Goal: Task Accomplishment & Management: Use online tool/utility

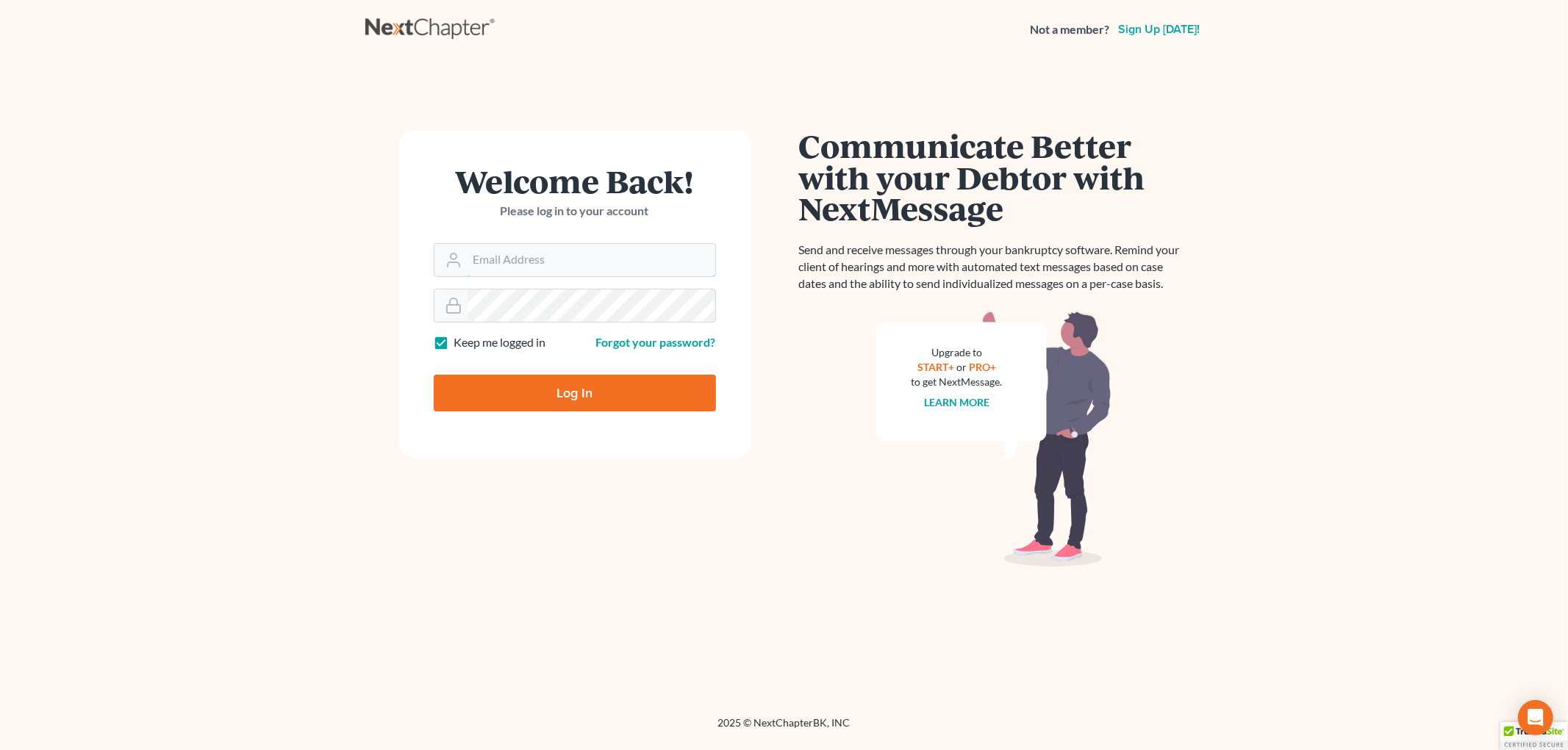
type input "spereyra@scura.com"
click at [569, 406] on input "Log In" at bounding box center [575, 393] width 283 height 36
type input "Thinking..."
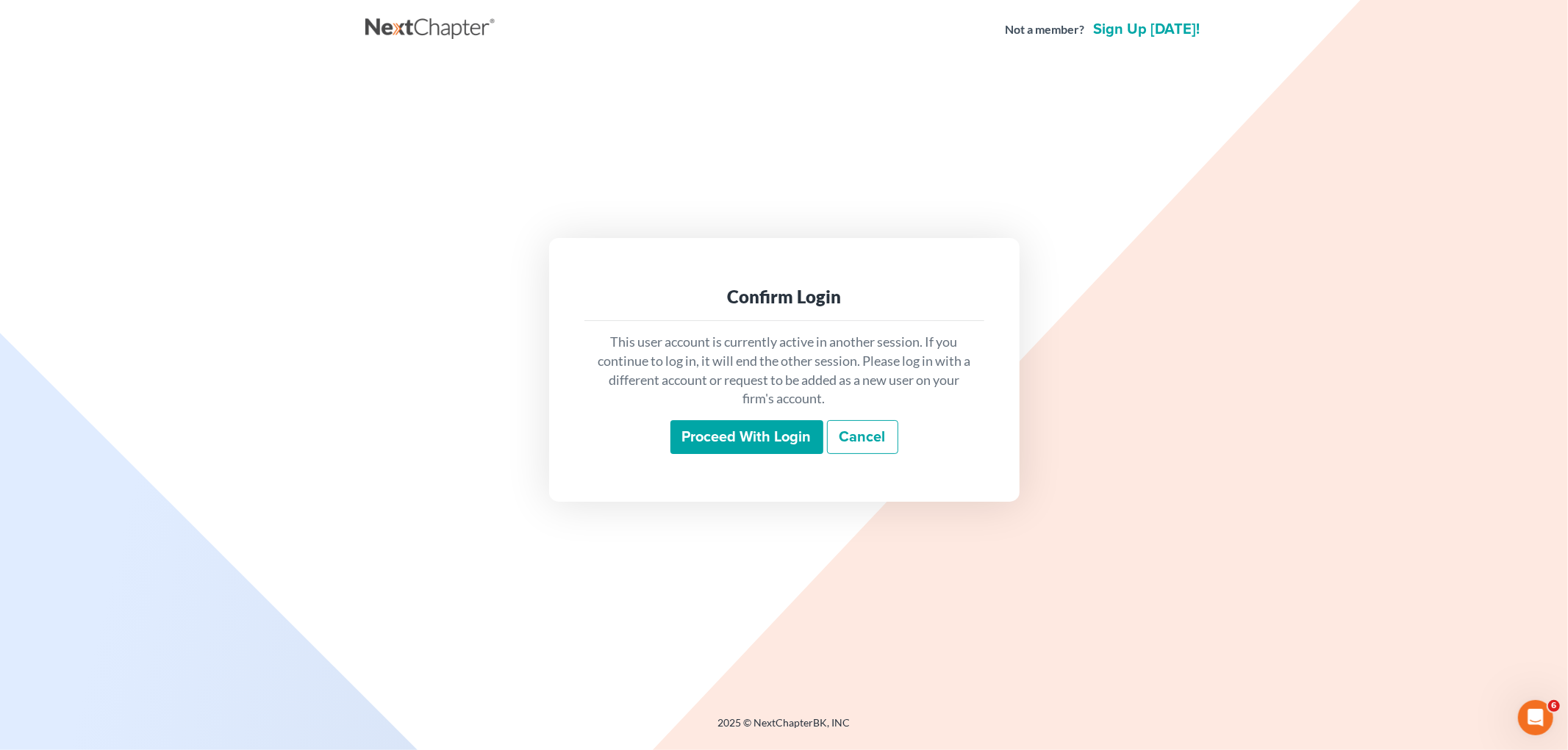
click at [728, 436] on input "Proceed with login" at bounding box center [747, 437] width 153 height 34
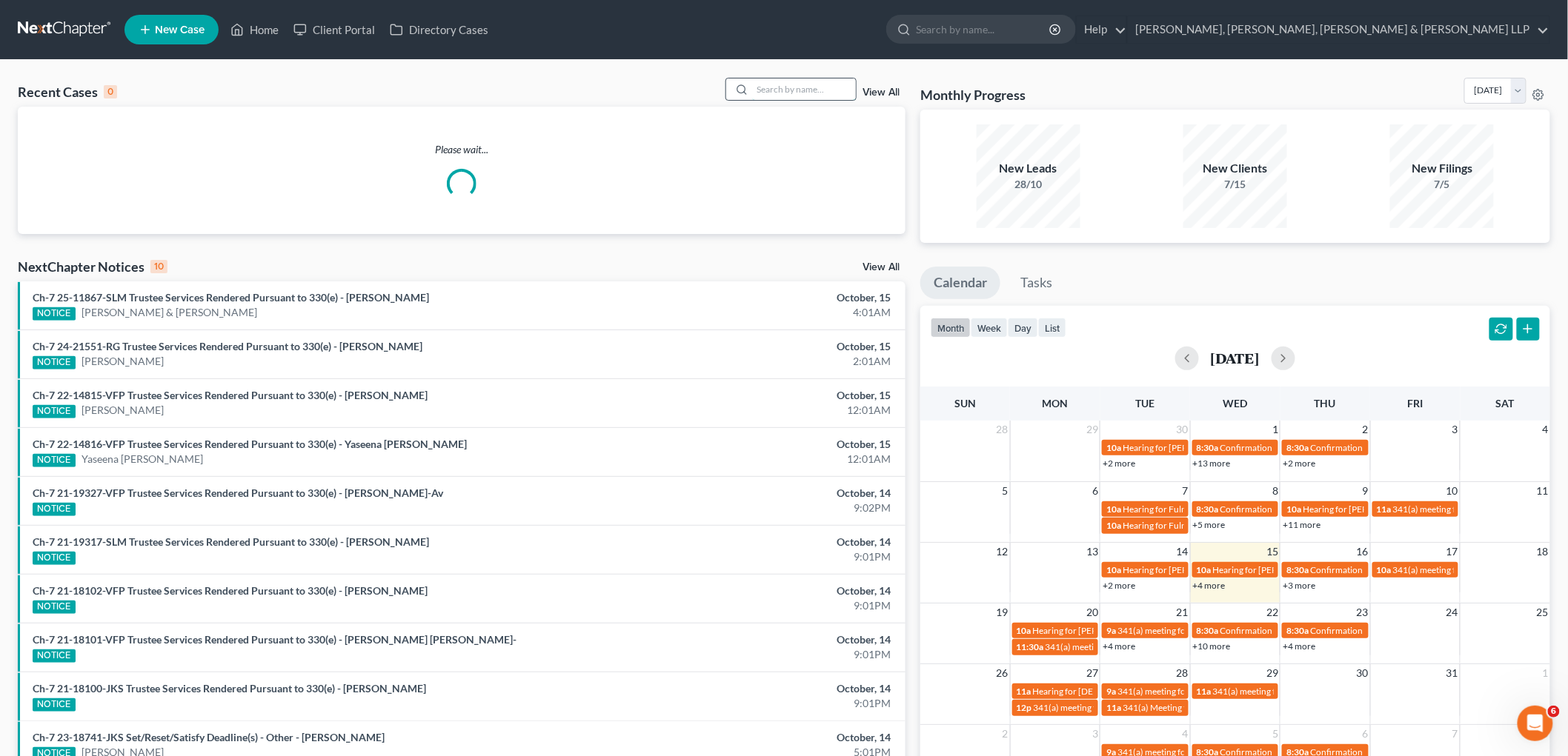
click at [806, 86] on input "search" at bounding box center [803, 89] width 104 height 21
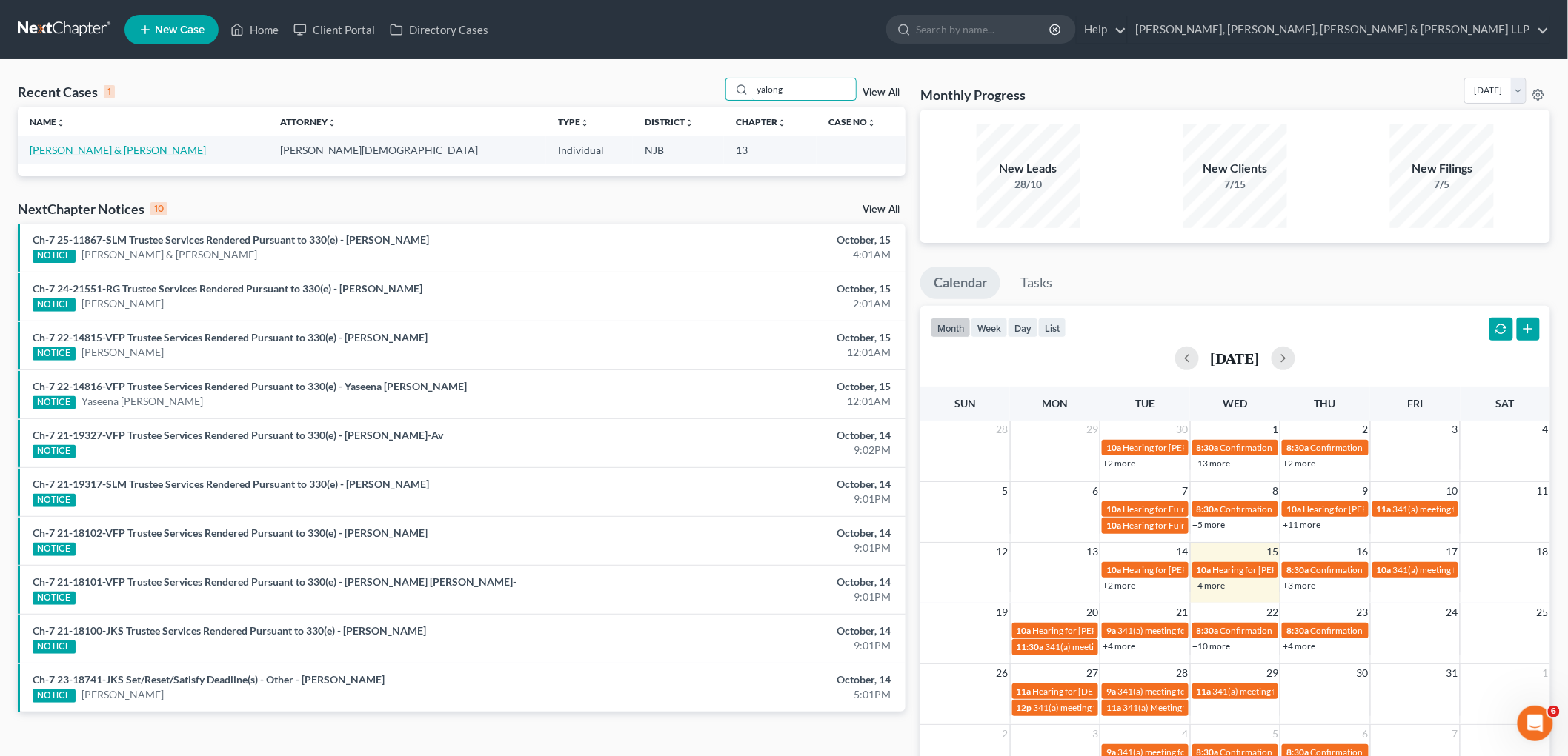
type input "yalong"
click at [174, 149] on link "Yalong, Brian & Latoya-Yalong, Eleonora" at bounding box center [118, 150] width 176 height 13
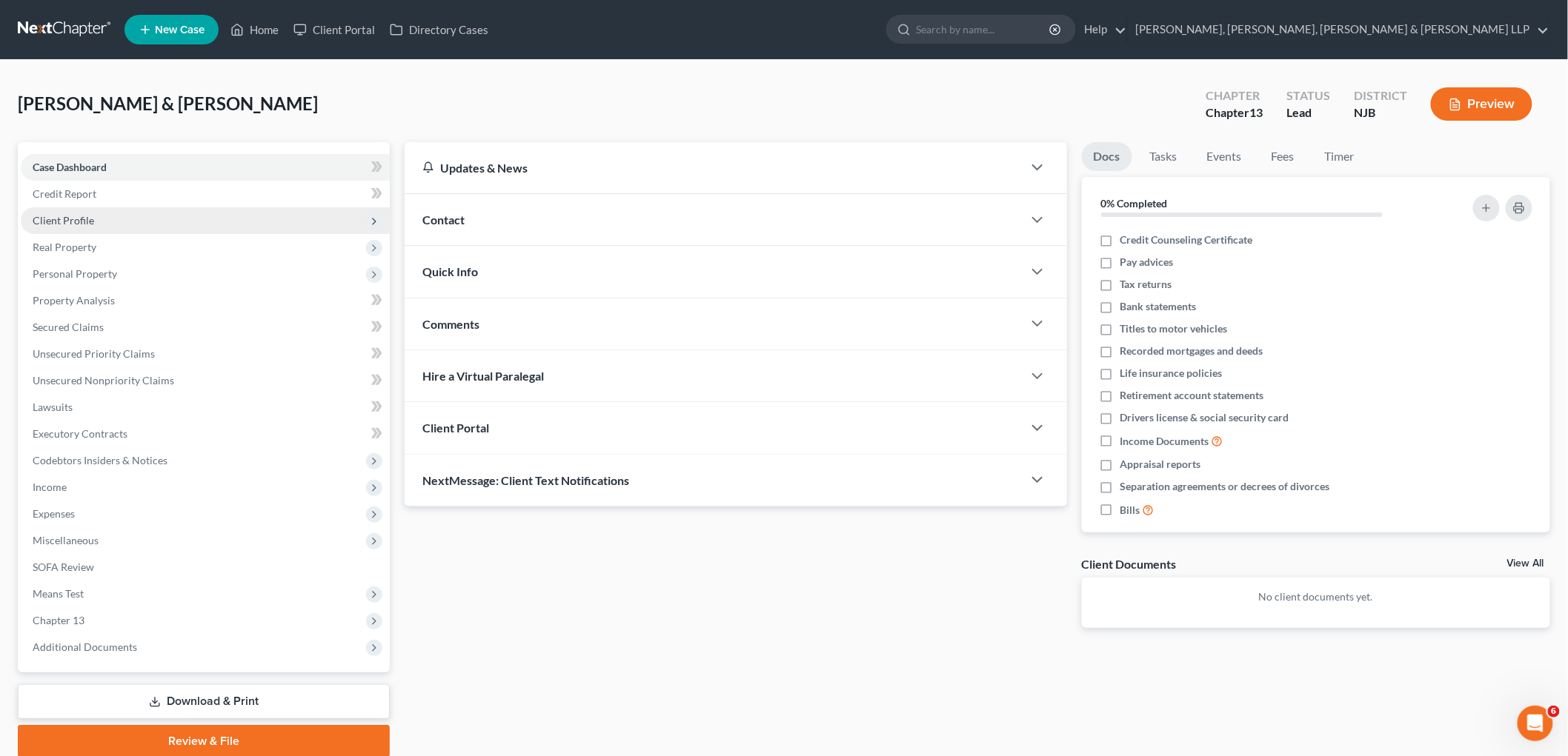
click at [71, 214] on span "Client Profile" at bounding box center [63, 220] width 62 height 13
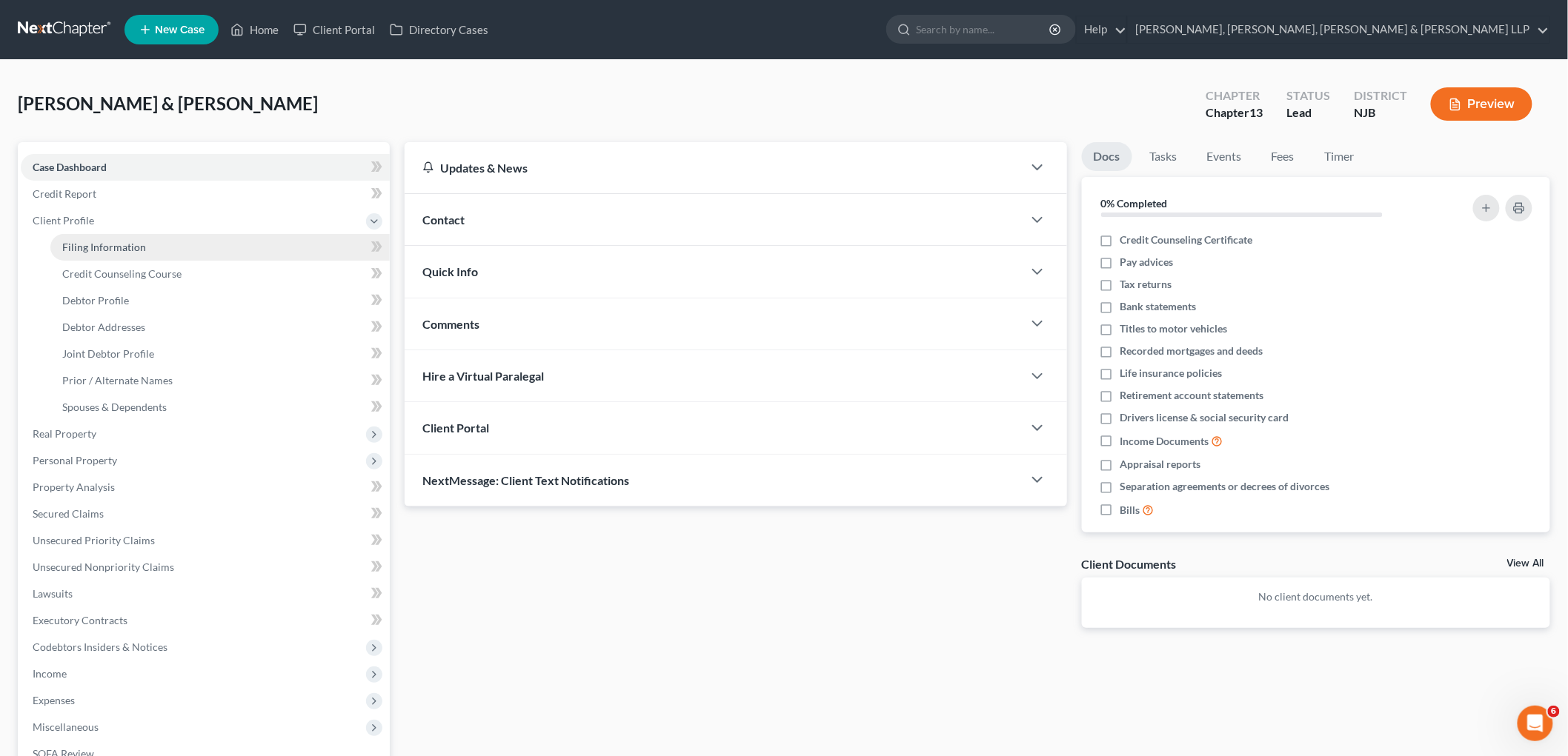
click at [92, 243] on span "Filing Information" at bounding box center [104, 246] width 84 height 13
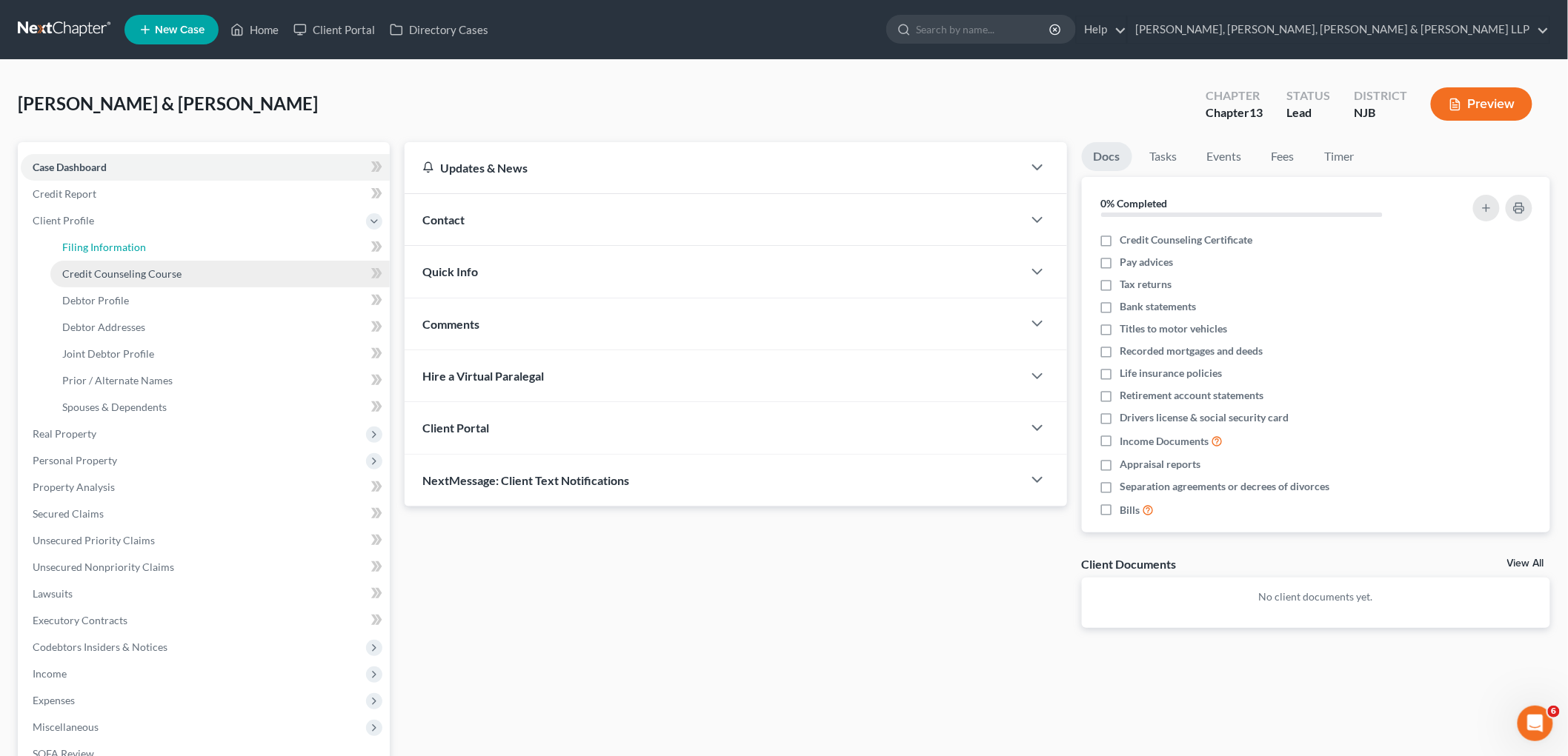
select select "1"
select select "3"
select select "0"
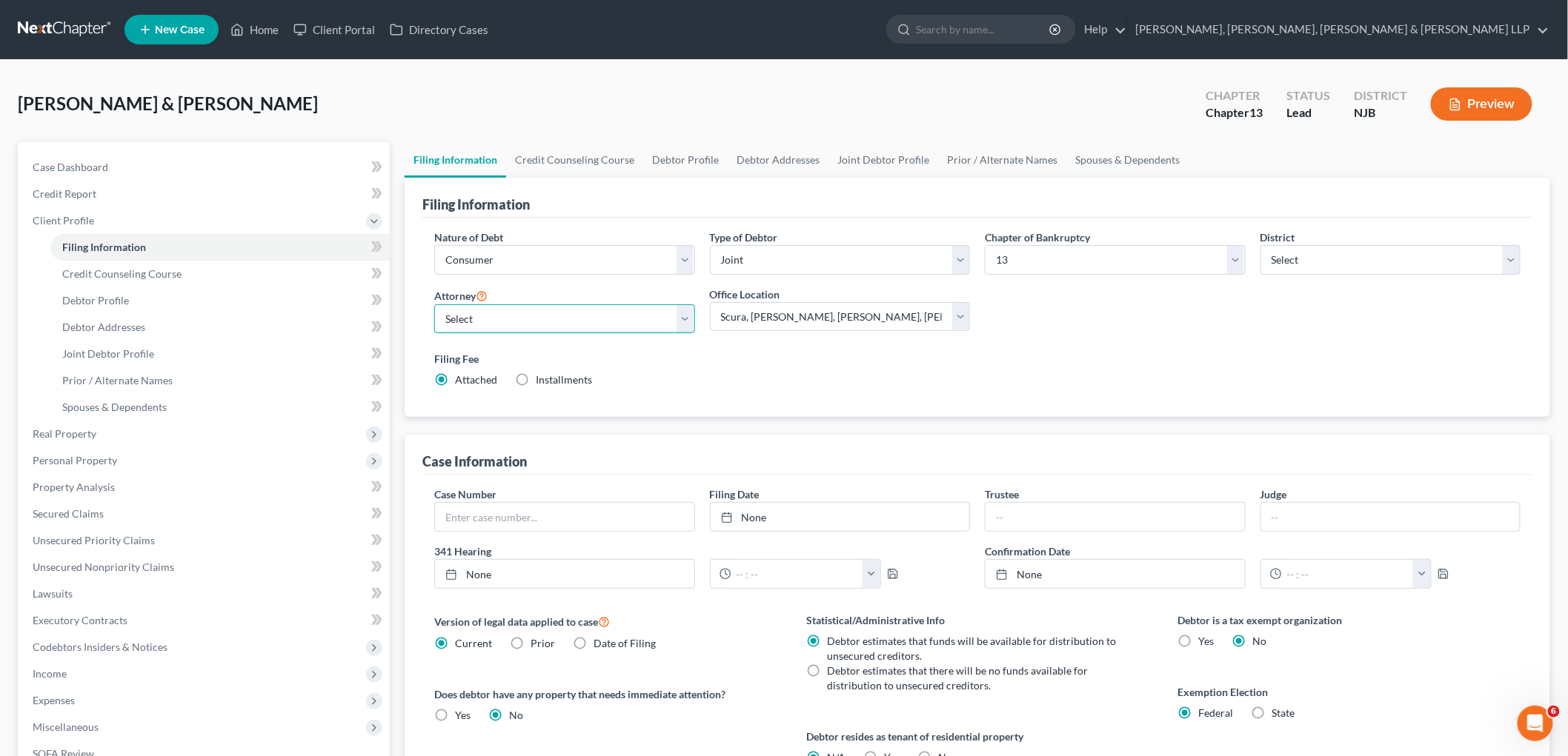
click at [591, 312] on select "Select David Stevens - NJB David Stevens - NYNB David Stevens - NYEB David Stev…" at bounding box center [565, 319] width 261 height 30
select select "0"
click at [435, 304] on select "Select David Stevens - NJB David Stevens - NYNB David Stevens - NYEB David Stev…" at bounding box center [565, 319] width 261 height 30
click at [753, 361] on label "Filing Fee" at bounding box center [978, 359] width 1086 height 15
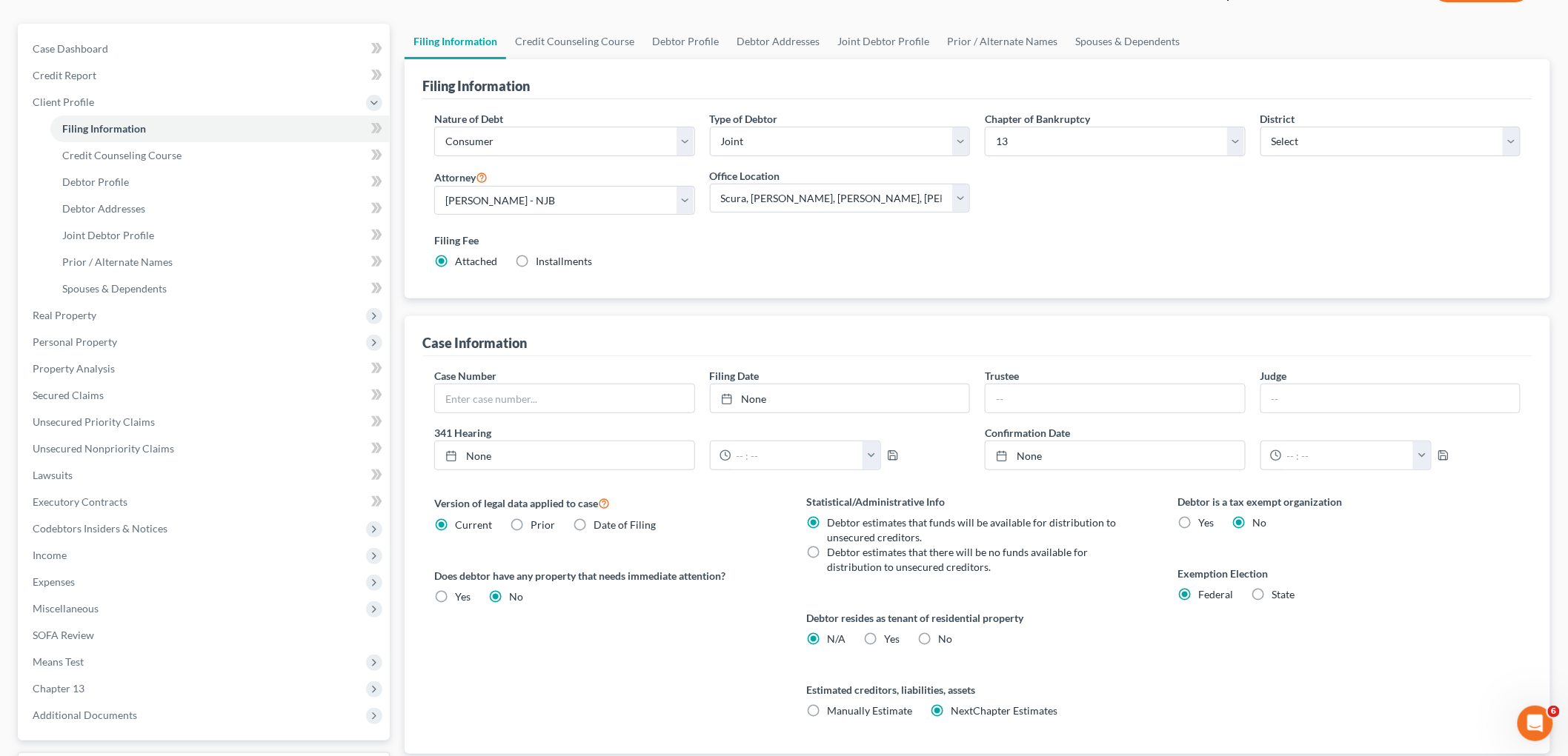
scroll to position [242, 0]
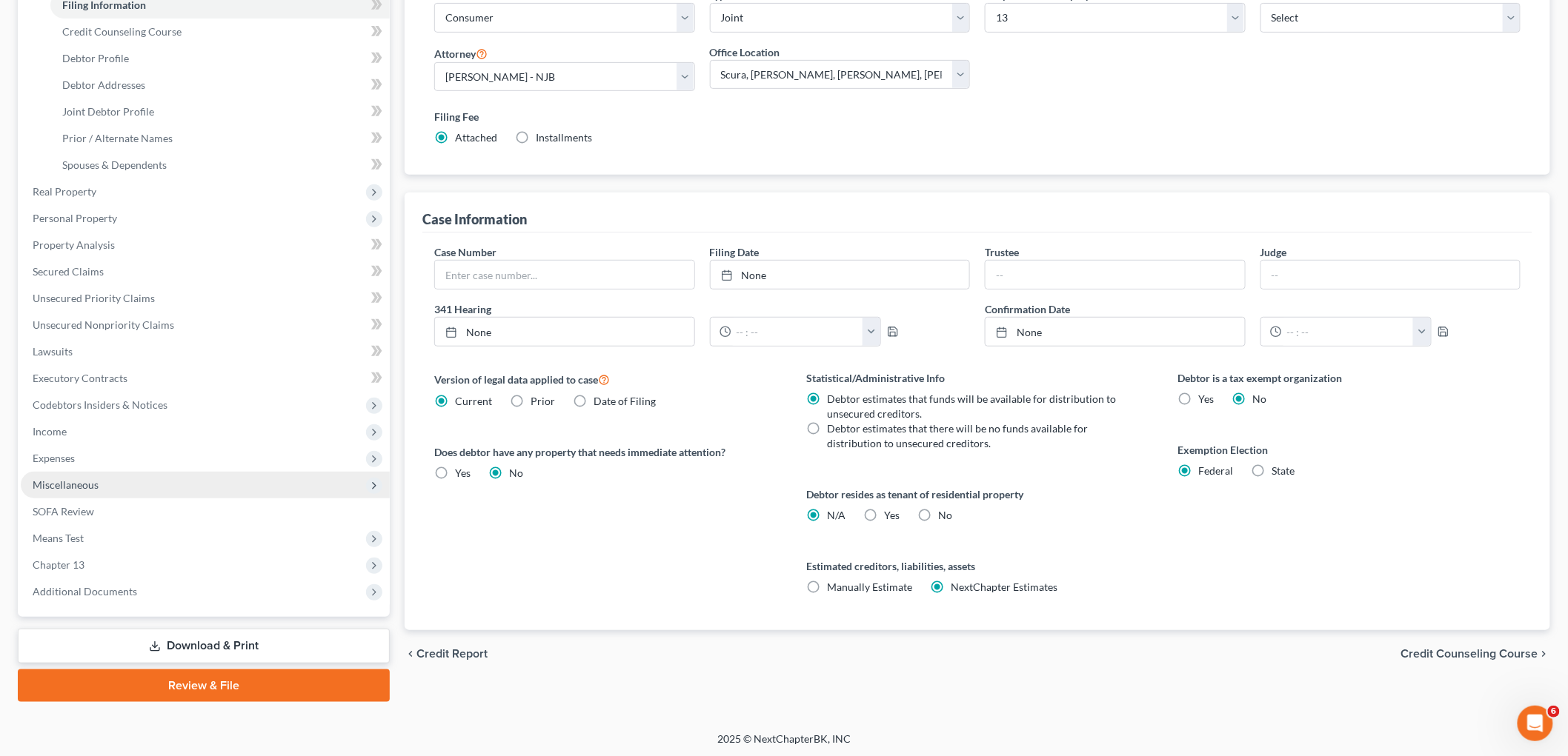
click at [123, 484] on span "Miscellaneous" at bounding box center [204, 485] width 369 height 27
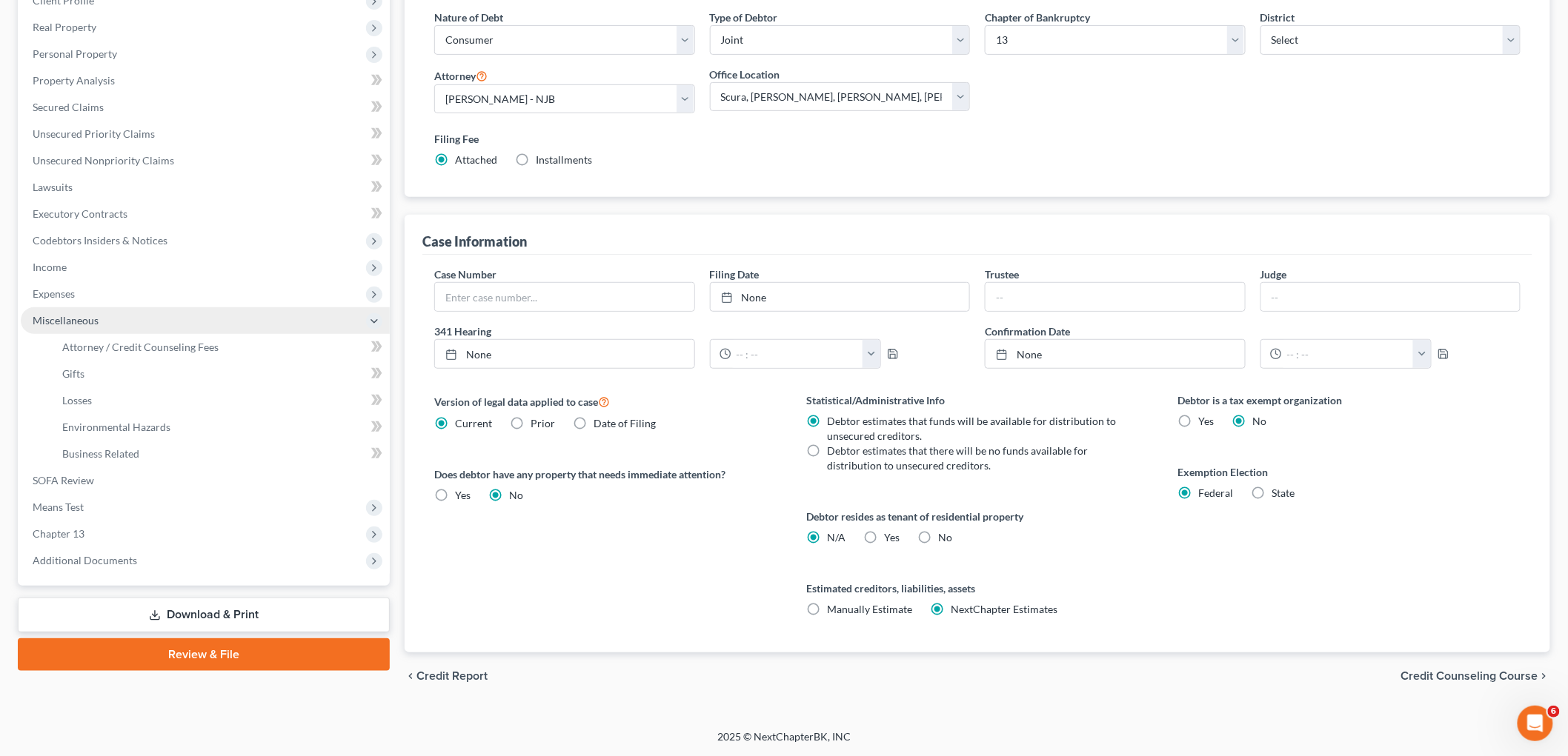
scroll to position [219, 0]
click at [130, 350] on span "Attorney / Credit Counseling Fees" at bounding box center [140, 347] width 157 height 13
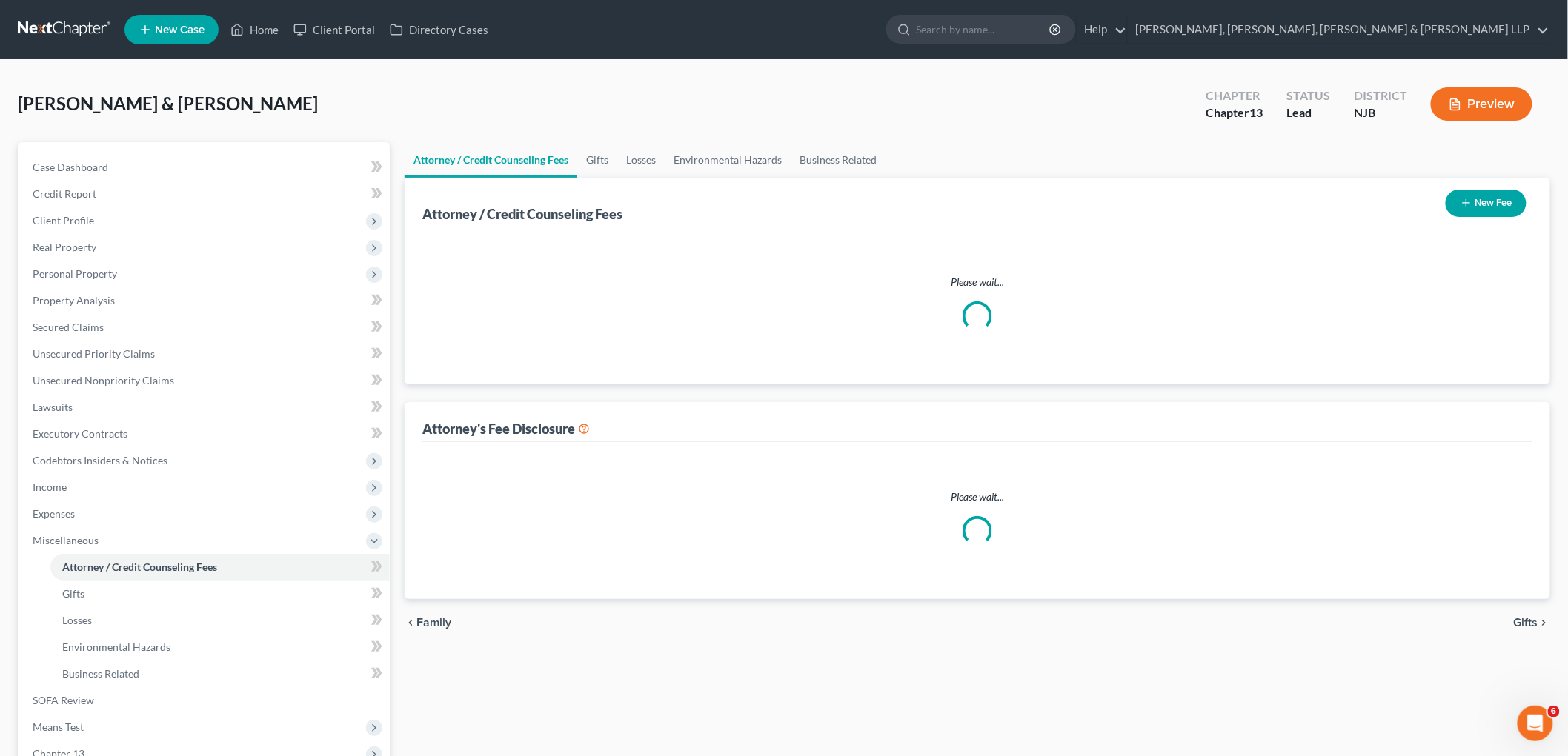
select select "0"
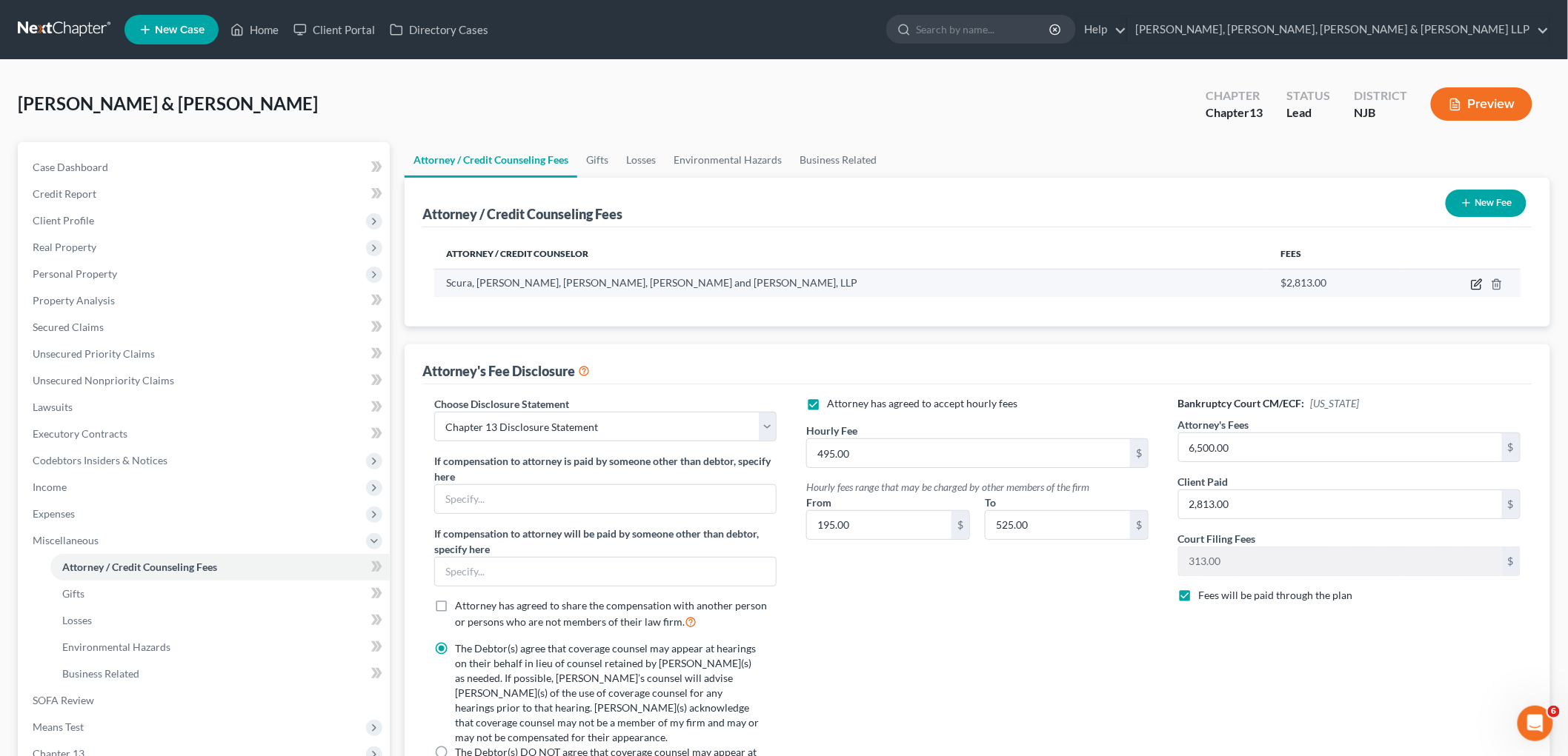
click at [1476, 286] on icon "button" at bounding box center [1476, 285] width 12 height 12
select select "33"
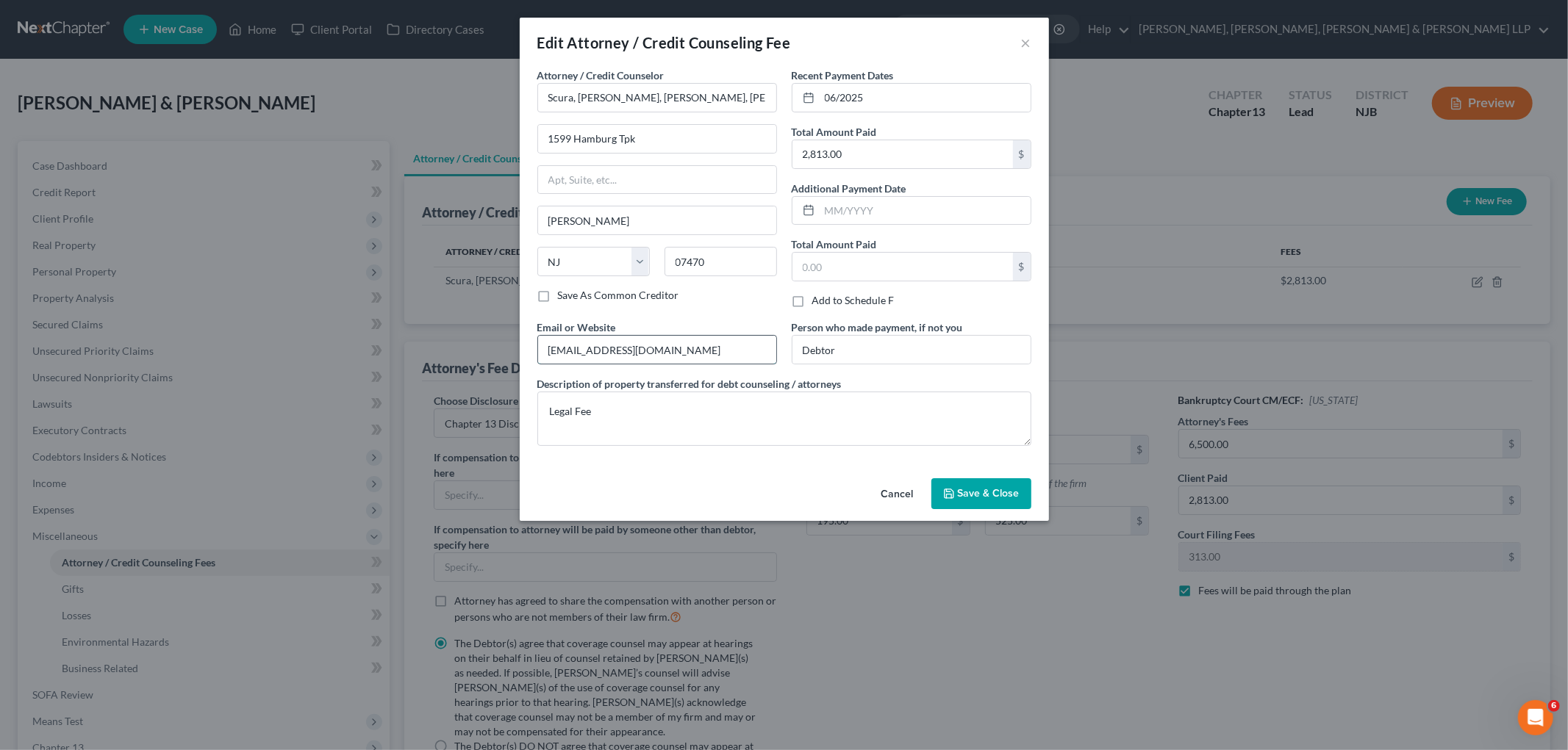
click at [725, 343] on input "pevangelista@scura.com" at bounding box center [657, 350] width 239 height 28
drag, startPoint x: 692, startPoint y: 343, endPoint x: 450, endPoint y: 344, distance: 242.0
click at [450, 344] on div "Edit Attorney / Credit Counseling Fee × Attorney / Credit Counselor * Scura, Wi…" at bounding box center [784, 375] width 1568 height 750
type input "dstevens@scura.com"
click at [978, 497] on span "Save & Close" at bounding box center [989, 493] width 62 height 13
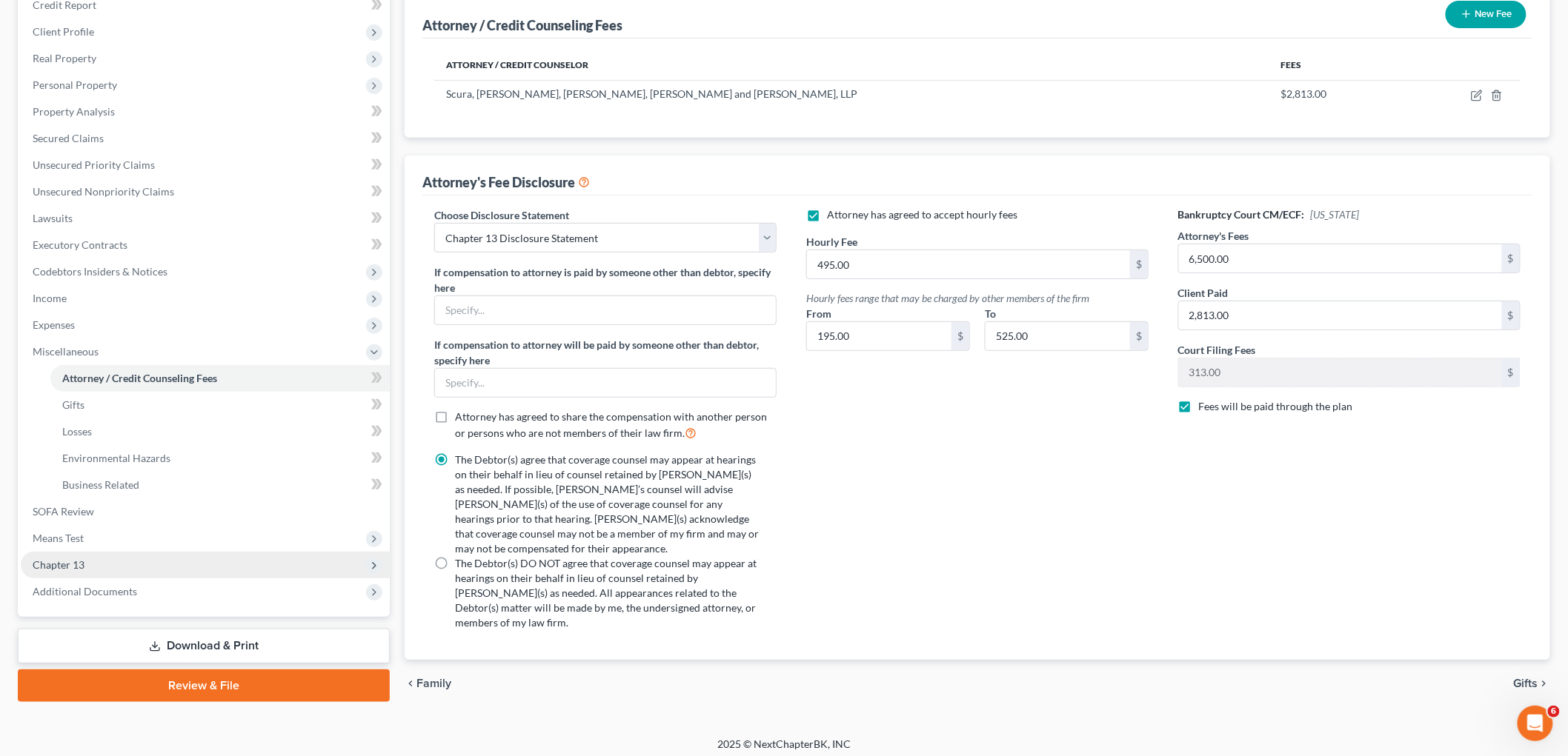
click at [68, 558] on span "Chapter 13" at bounding box center [58, 564] width 52 height 13
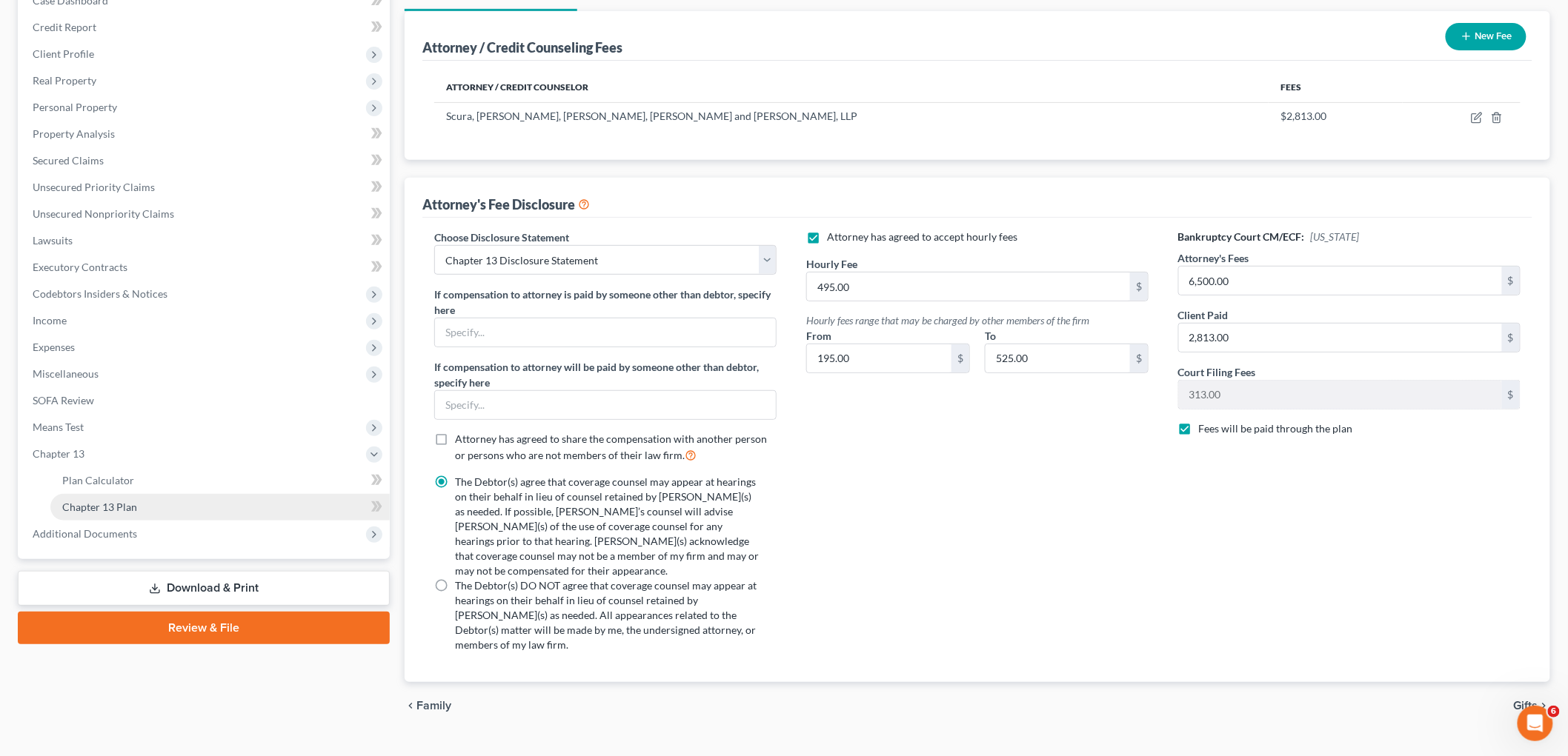
click at [104, 501] on span "Chapter 13 Plan" at bounding box center [99, 507] width 74 height 13
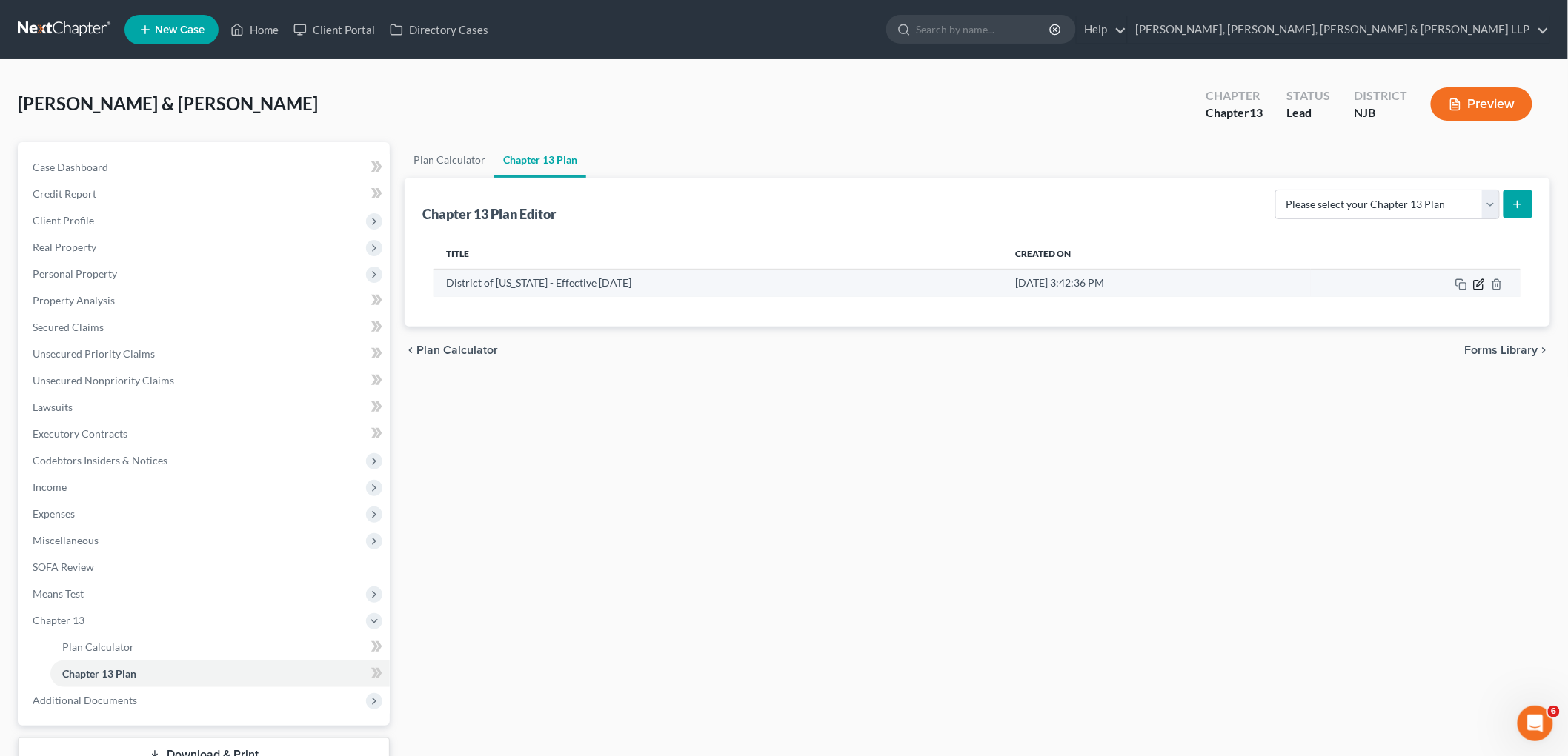
click at [1477, 286] on icon "button" at bounding box center [1479, 285] width 12 height 12
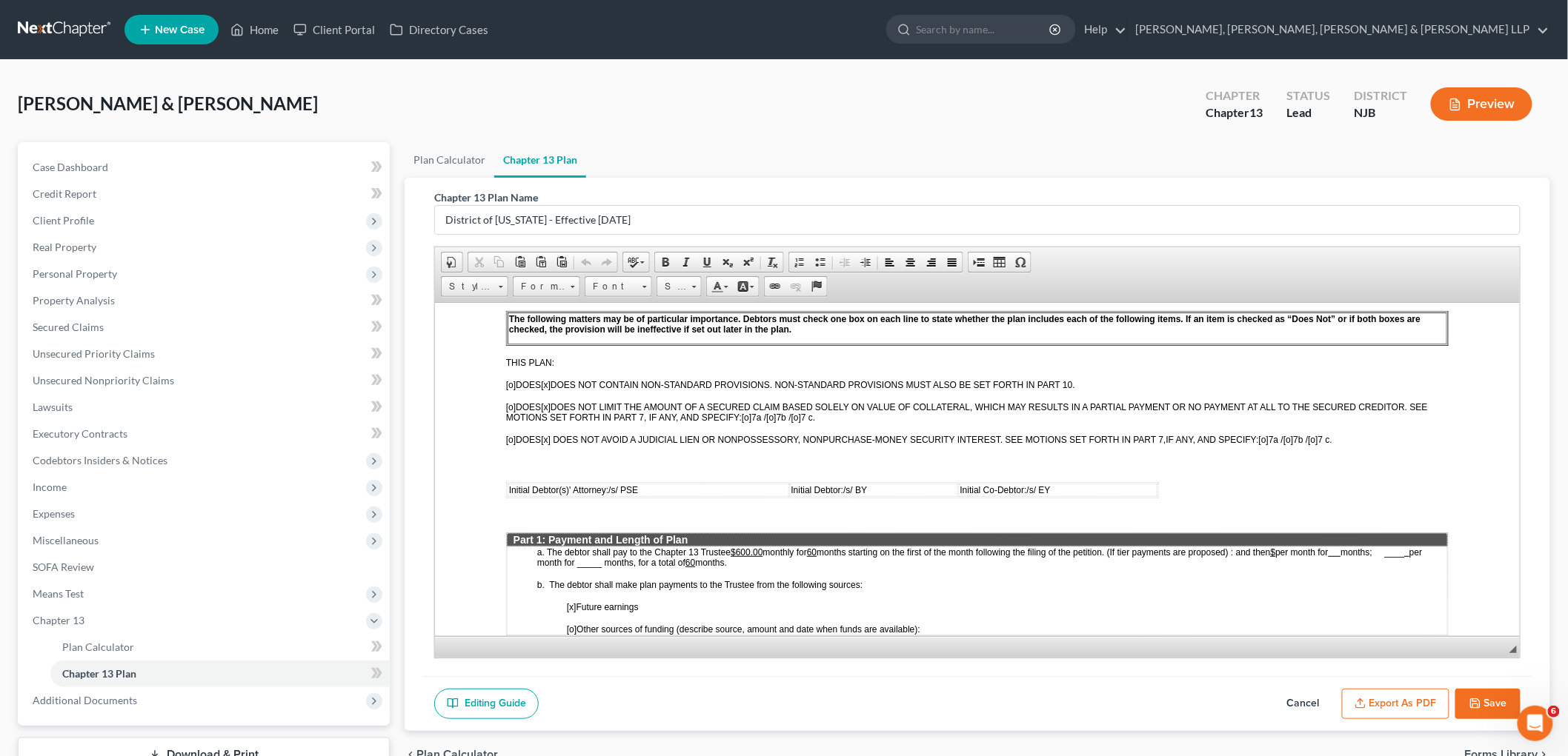
scroll to position [493, 0]
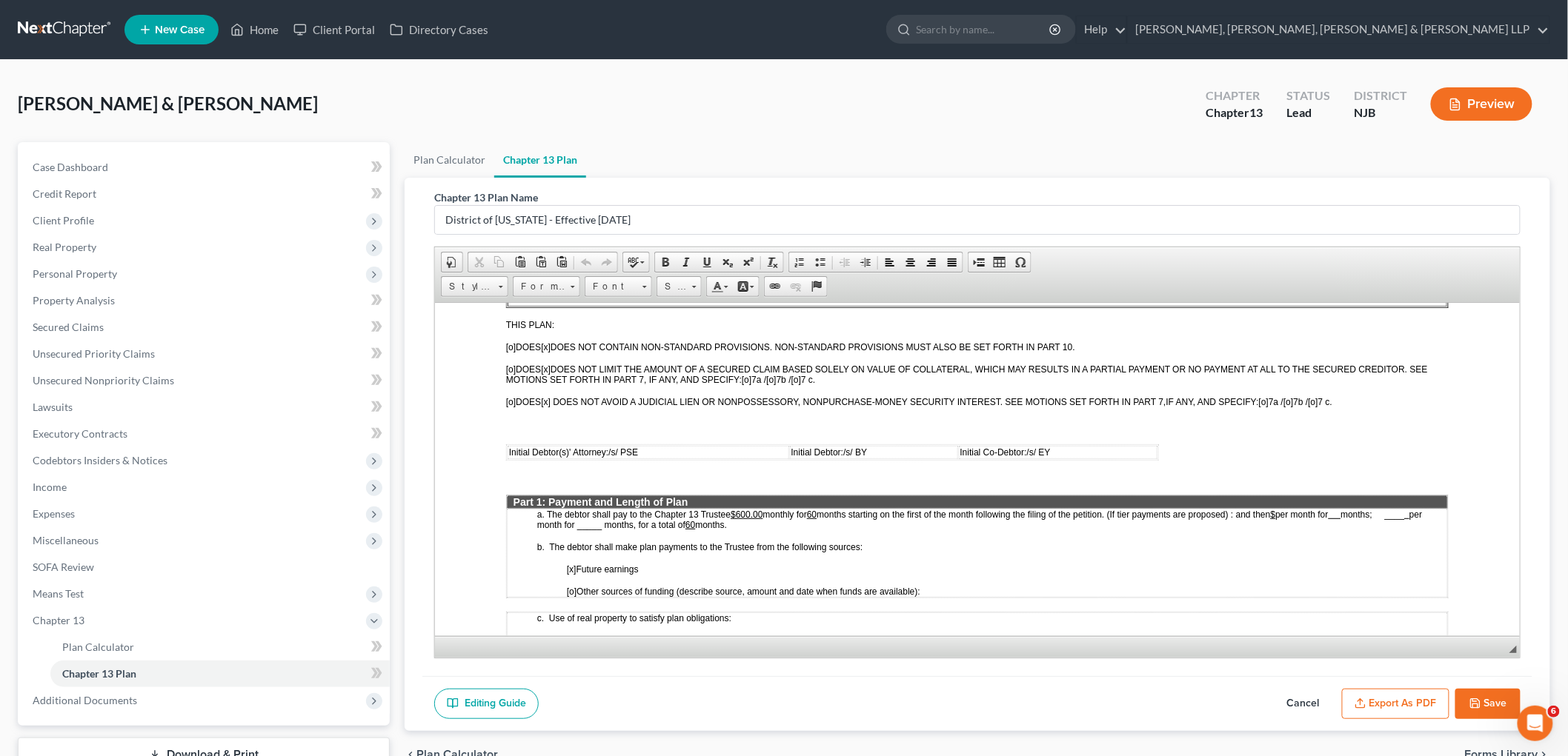
click at [642, 446] on td "Initial Debtor(s)' Attorney: /s/ PSE" at bounding box center [647, 452] width 281 height 14
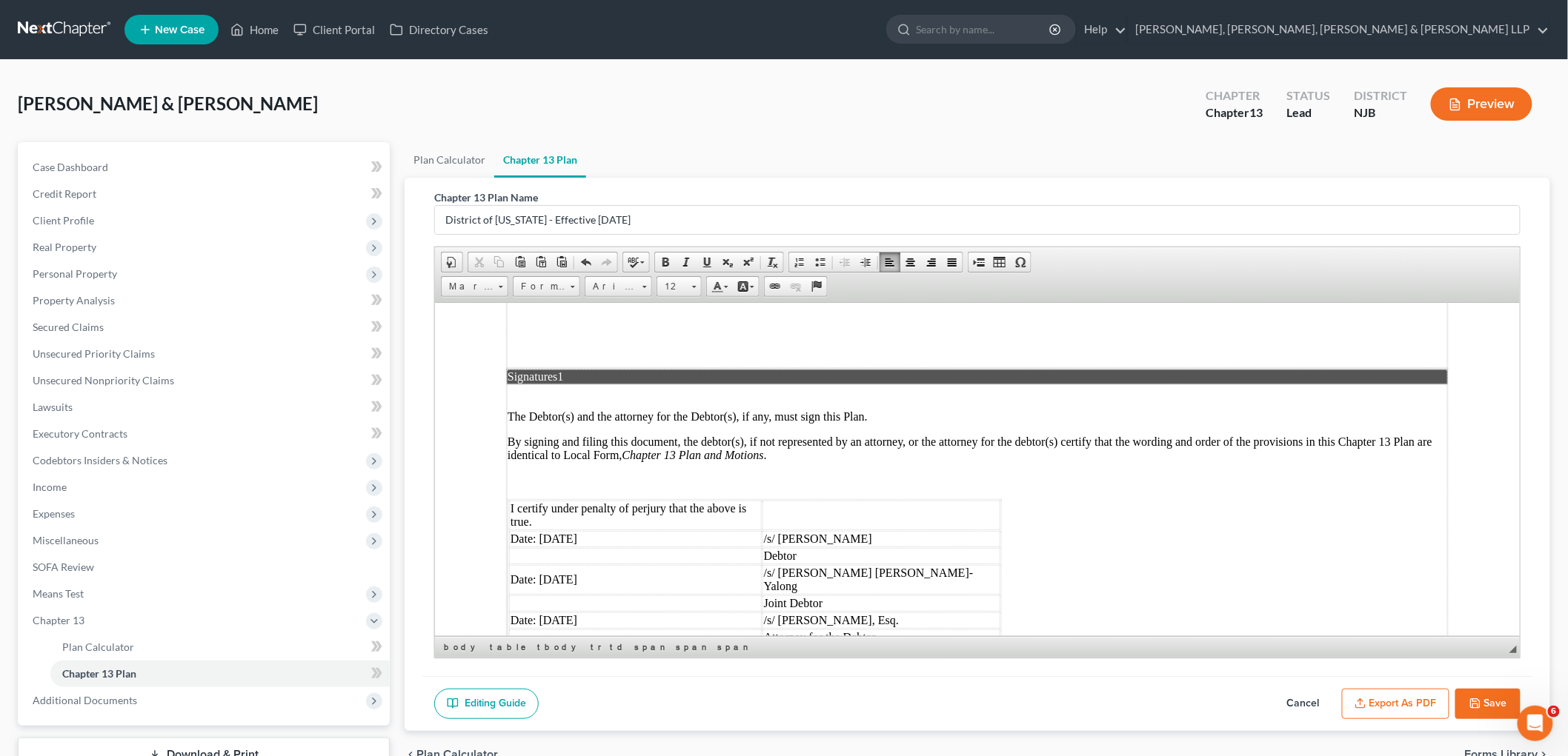
scroll to position [3868, 0]
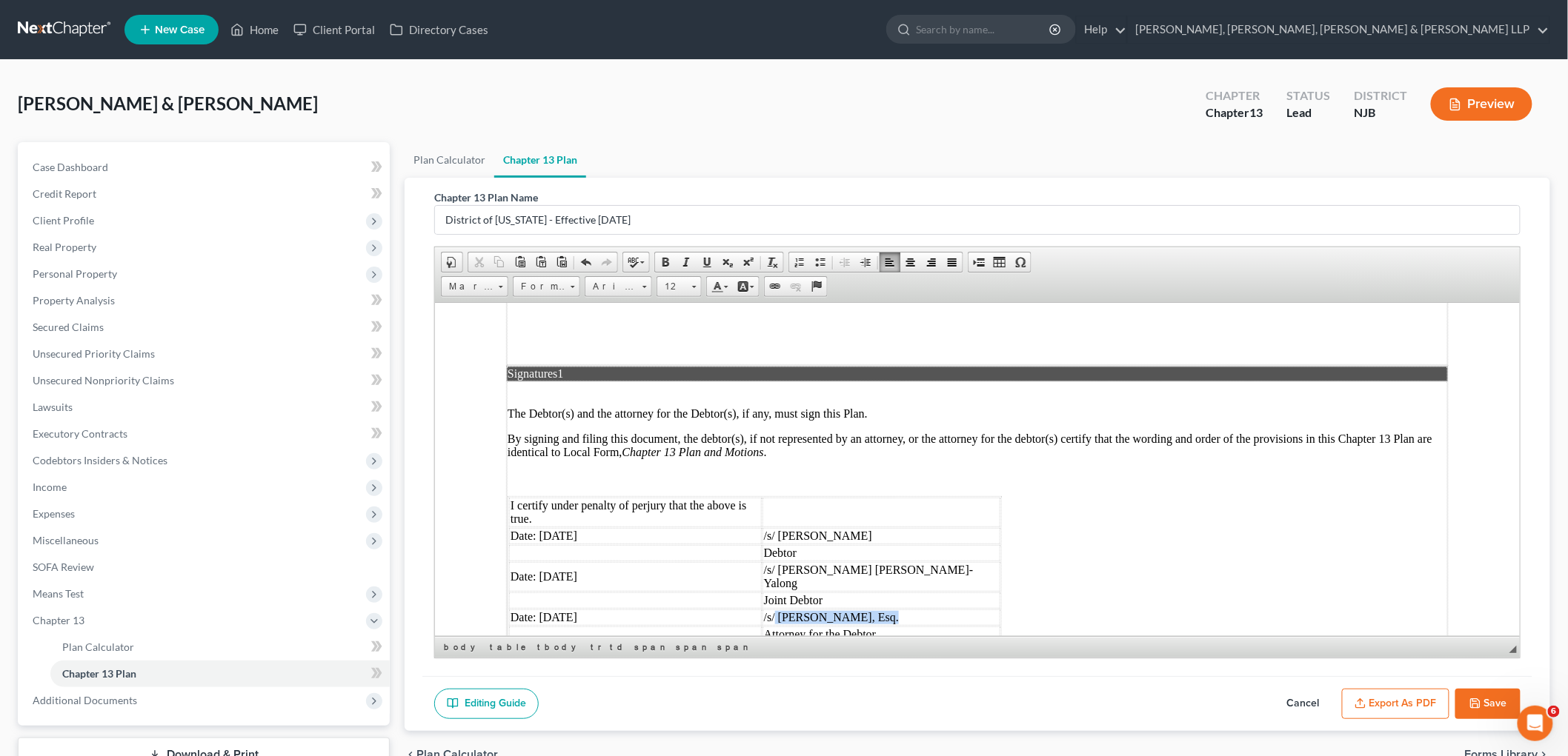
drag, startPoint x: 929, startPoint y: 519, endPoint x: 835, endPoint y: 517, distance: 94.0
click at [835, 609] on td "/s/ Paul S. Evangelista, Esq." at bounding box center [880, 617] width 238 height 16
click at [1482, 706] on button "Save" at bounding box center [1488, 704] width 65 height 31
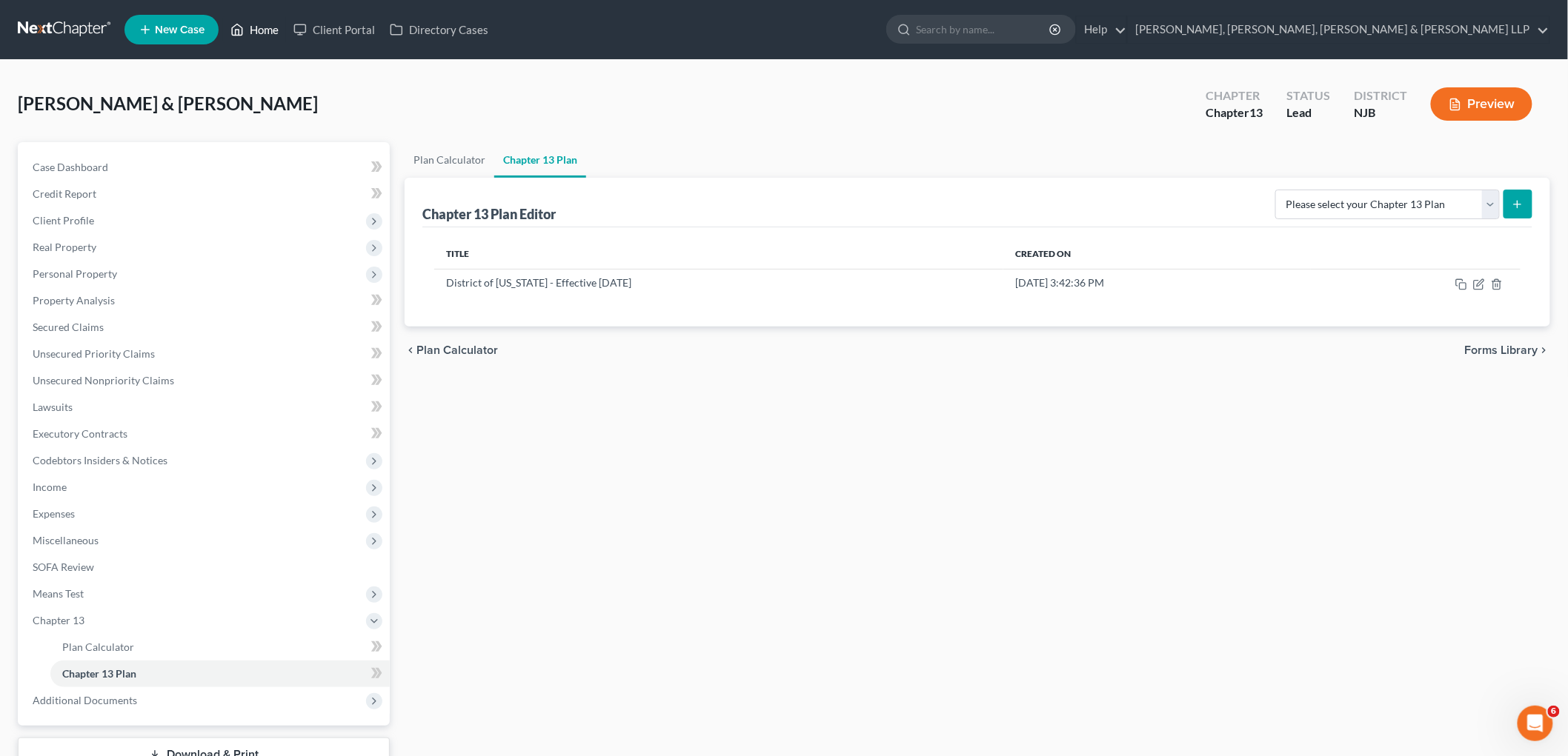
click at [263, 31] on link "Home" at bounding box center [255, 29] width 63 height 27
